Goal: Entertainment & Leisure: Consume media (video, audio)

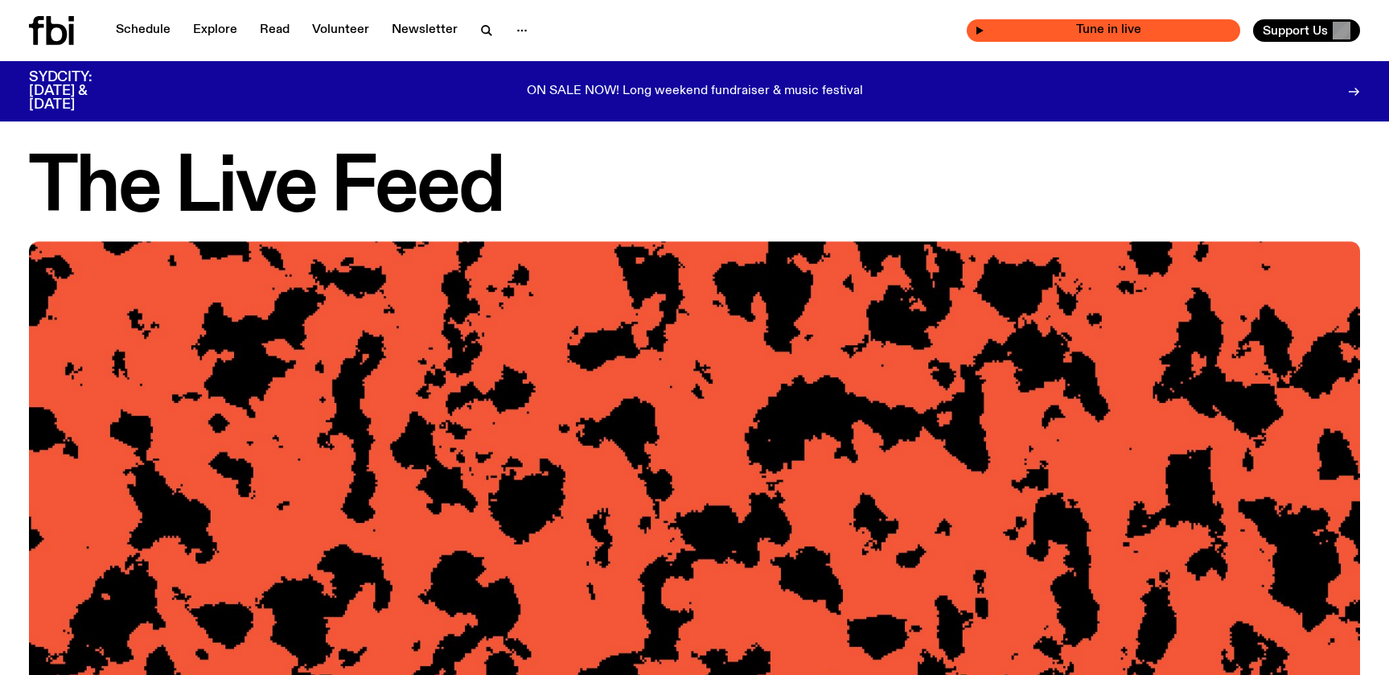
click at [1147, 26] on span "Tune in live" at bounding box center [1108, 30] width 248 height 12
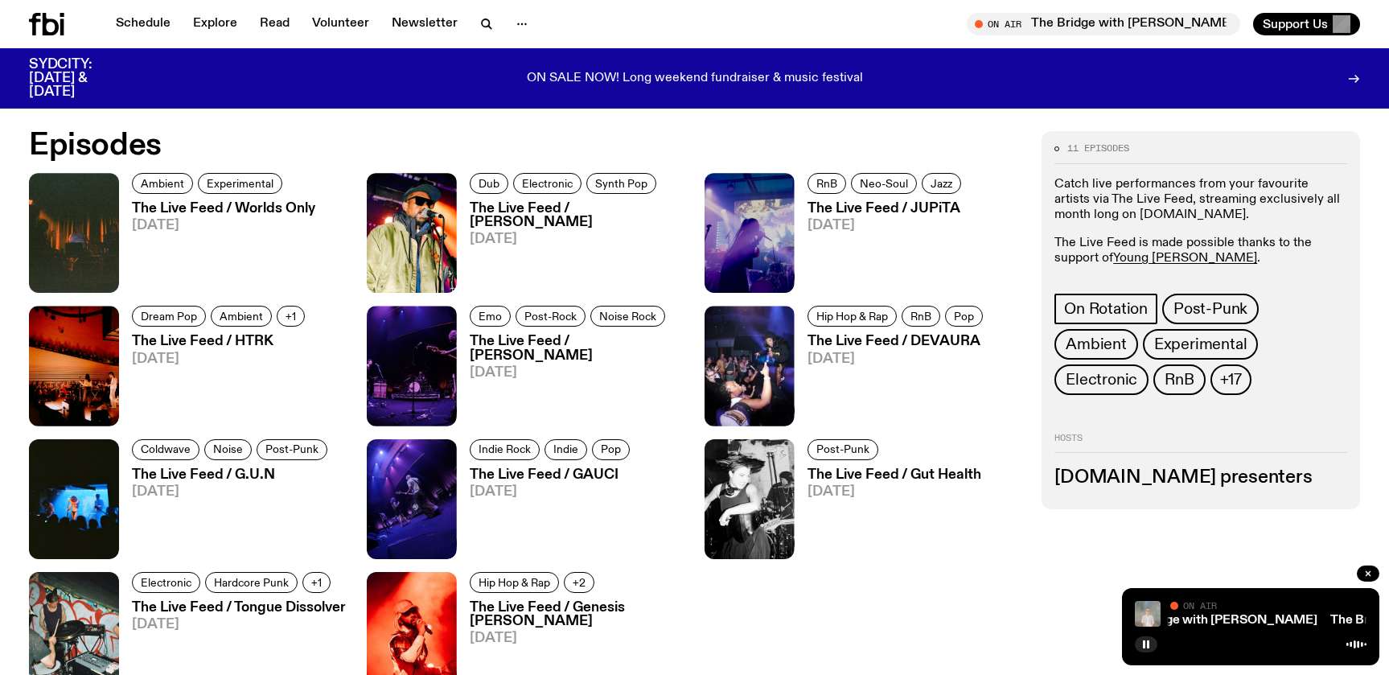
scroll to position [656, 0]
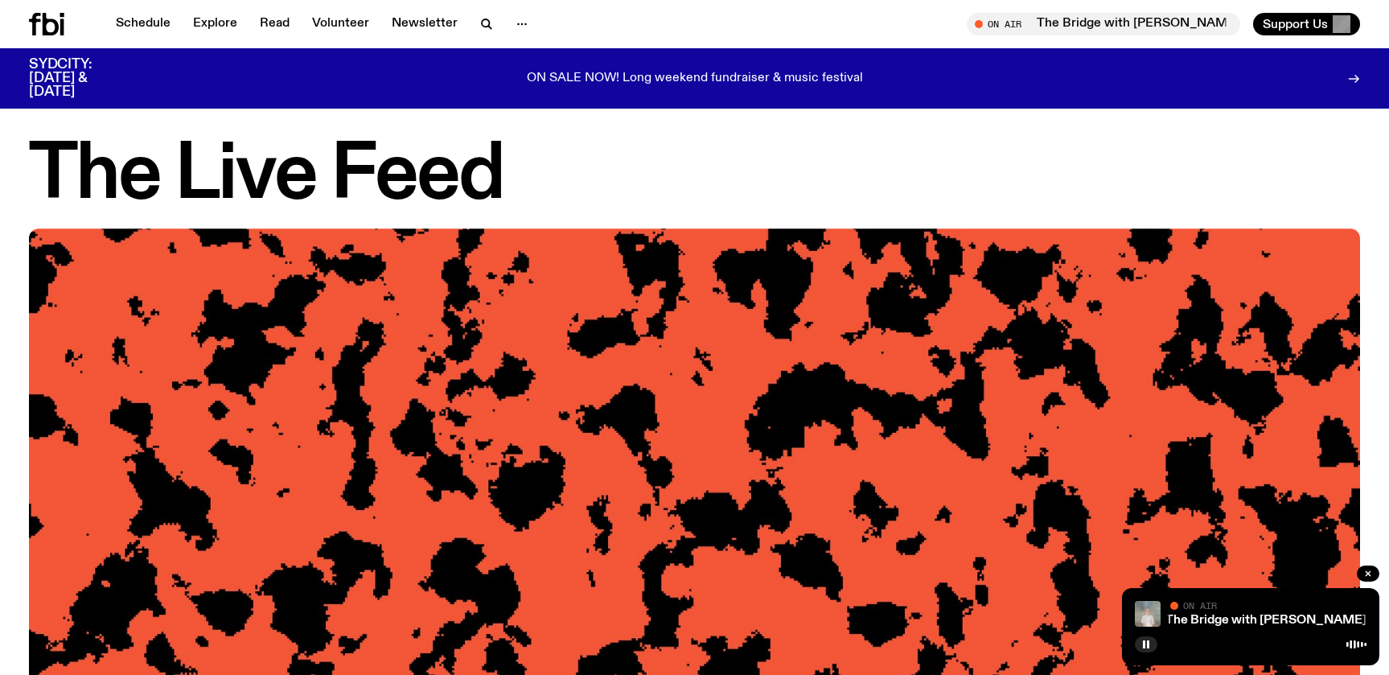
scroll to position [656, 0]
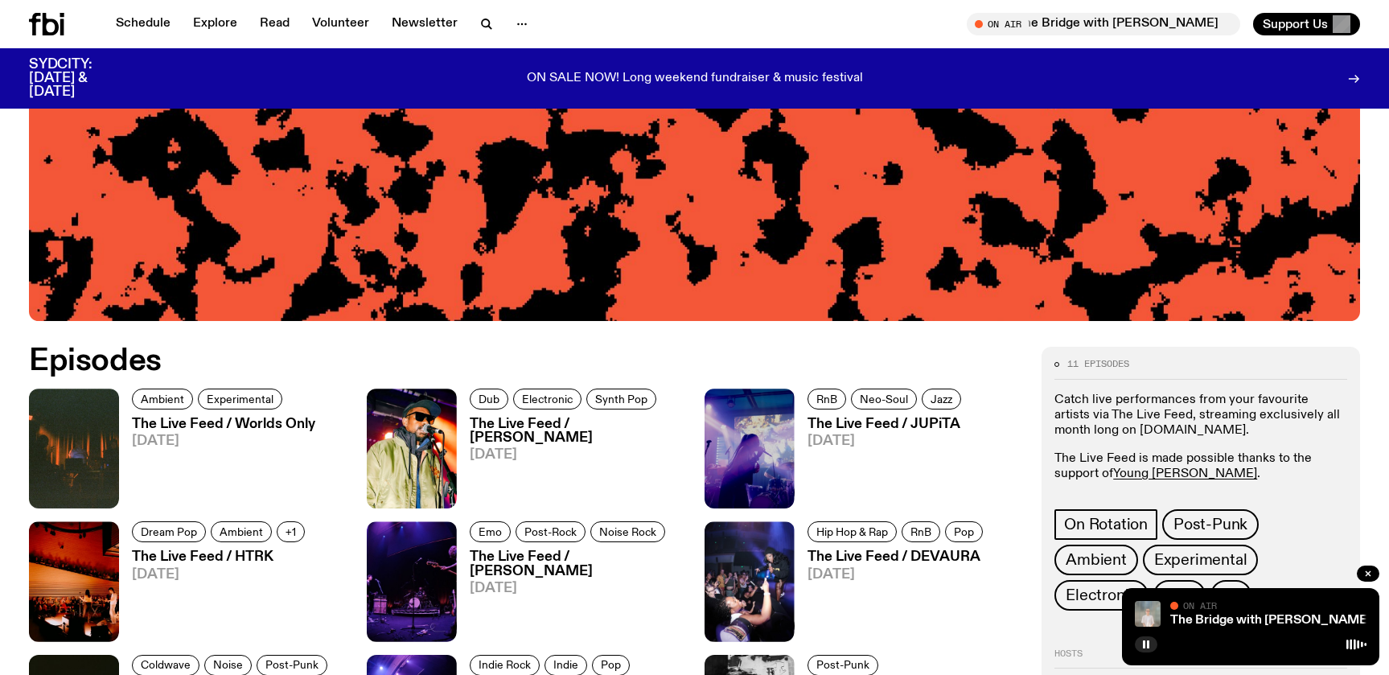
click at [967, 13] on button "On Air The Bridge with [PERSON_NAME] The Bridge with [PERSON_NAME] Tune in live" at bounding box center [1103, 24] width 273 height 23
